Goal: Task Accomplishment & Management: Use online tool/utility

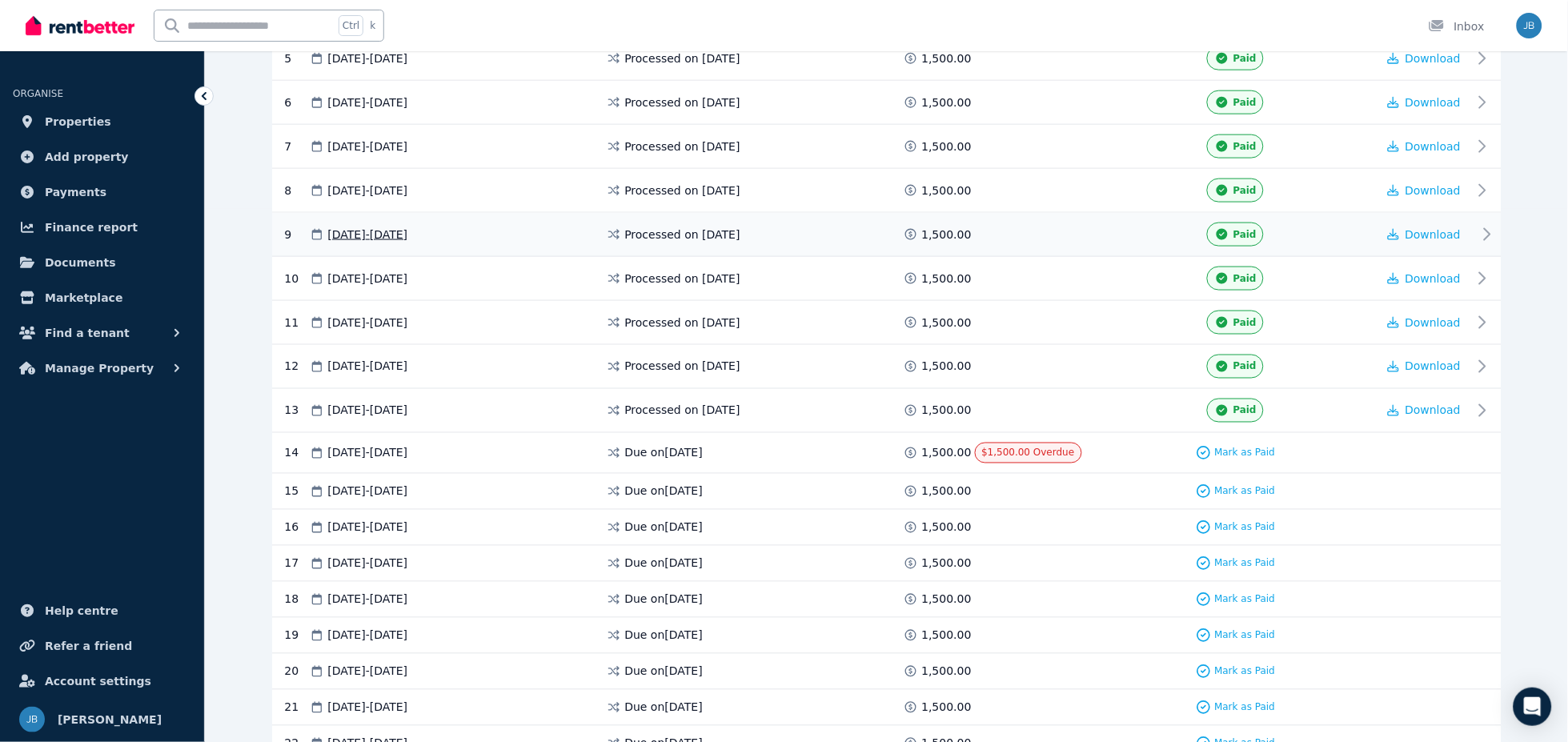
scroll to position [622, 0]
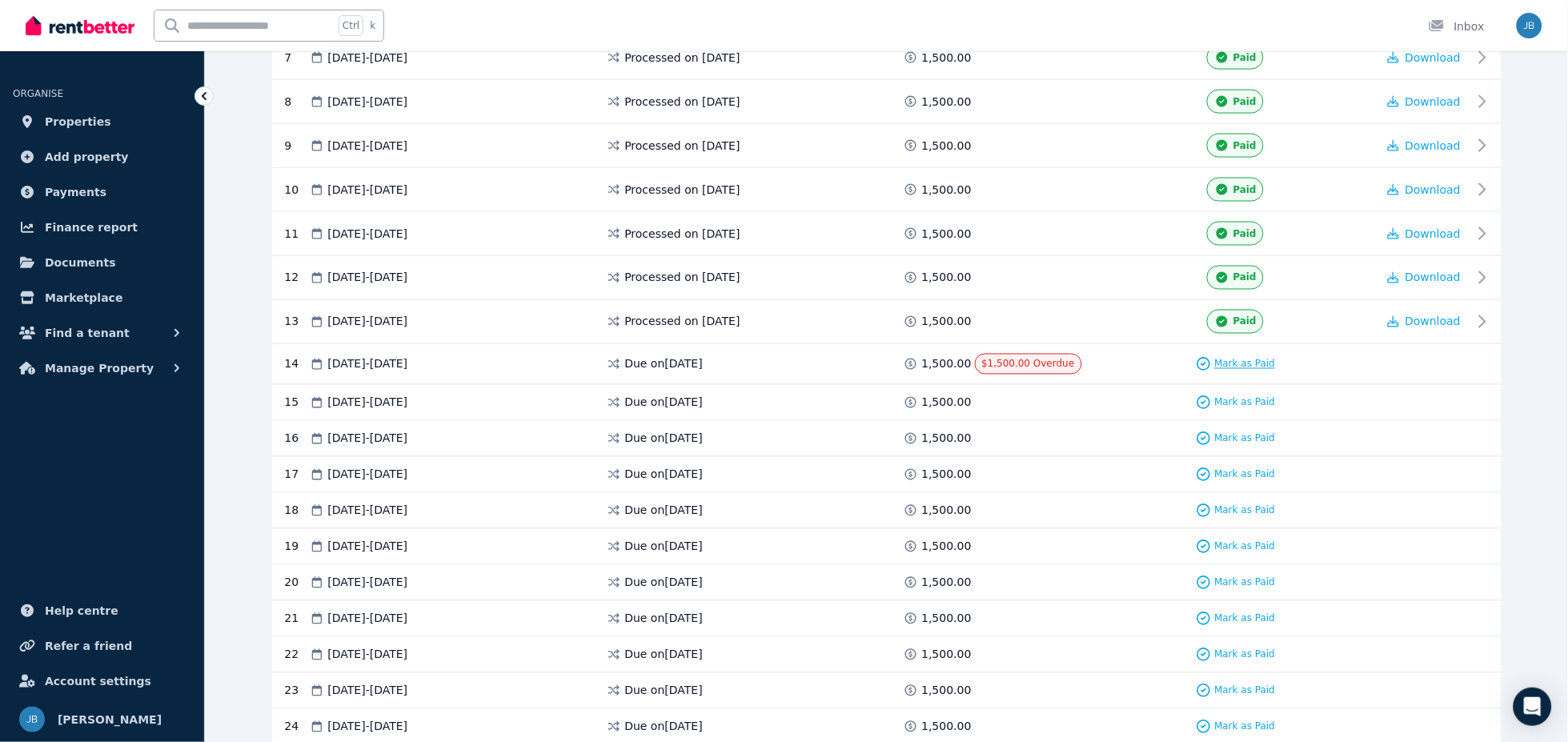
click at [1228, 363] on span "Mark as Paid" at bounding box center [1245, 365] width 61 height 13
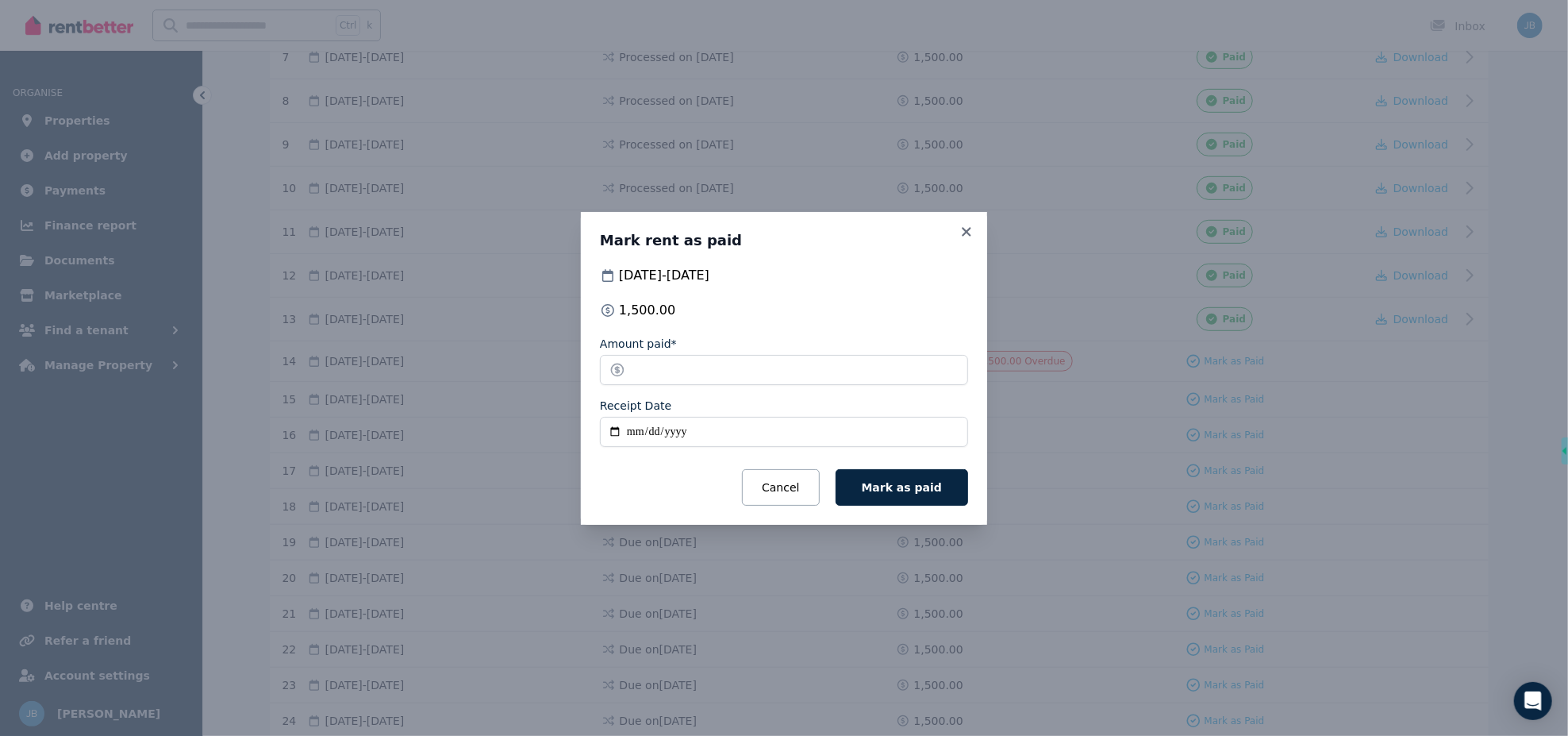
click at [717, 432] on input "Receipt Date" at bounding box center [784, 432] width 368 height 31
type input "**********"
click at [835, 469] on button "Mark as paid" at bounding box center [901, 487] width 133 height 36
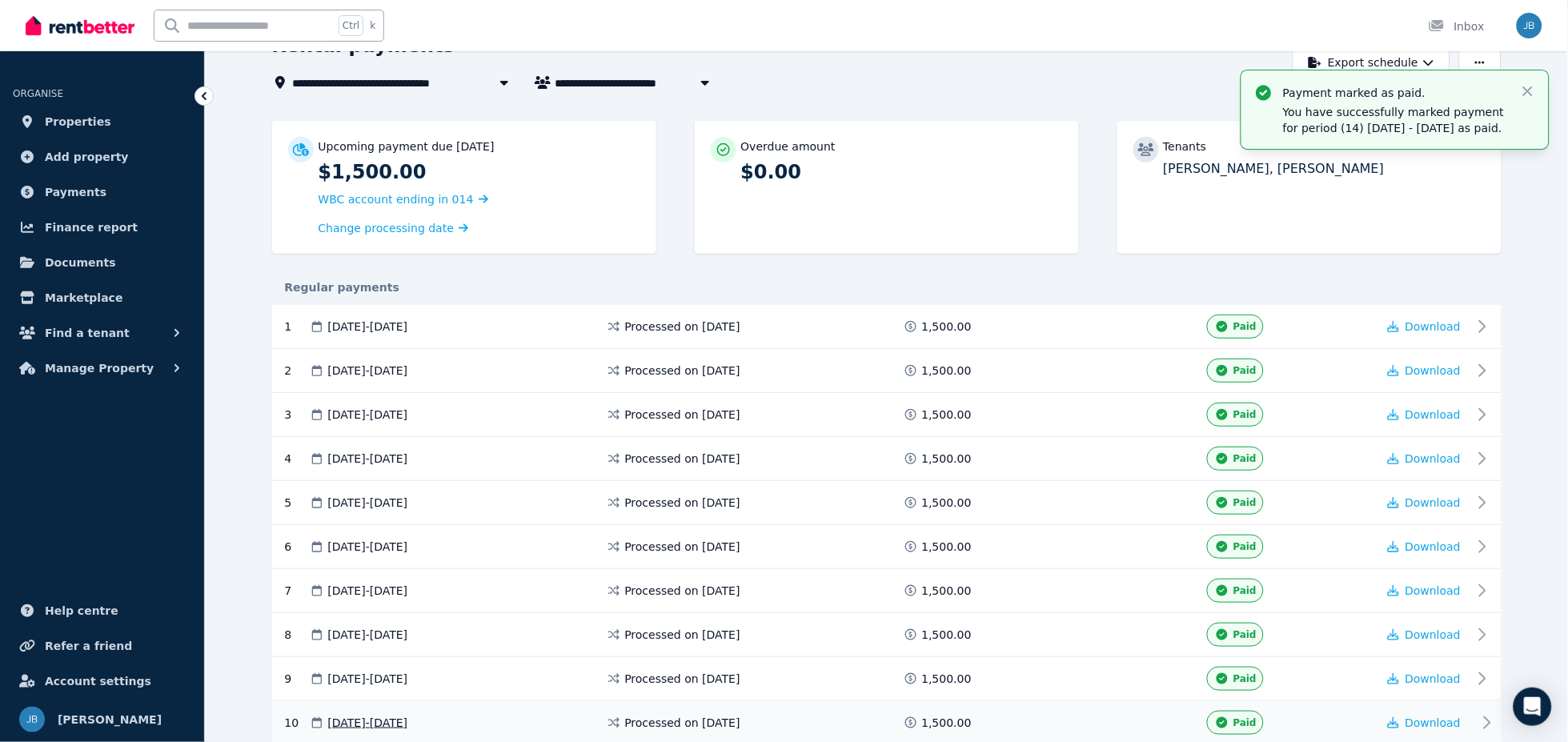
scroll to position [0, 0]
